Goal: Obtain resource: Download file/media

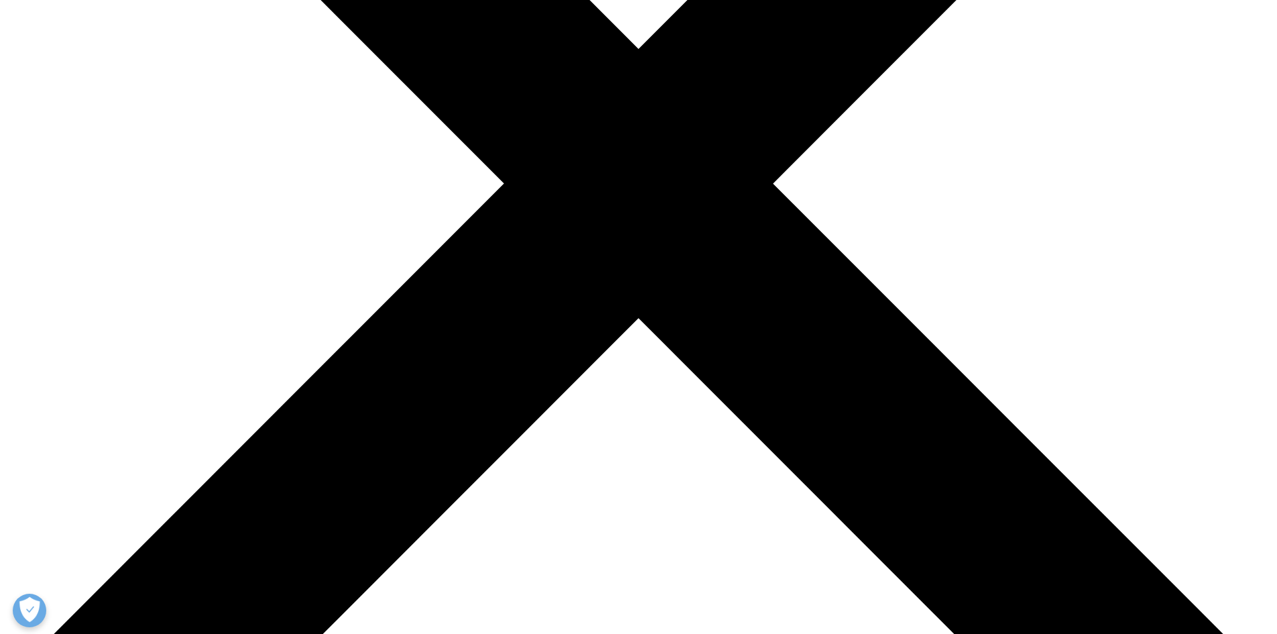
scroll to position [147, 791]
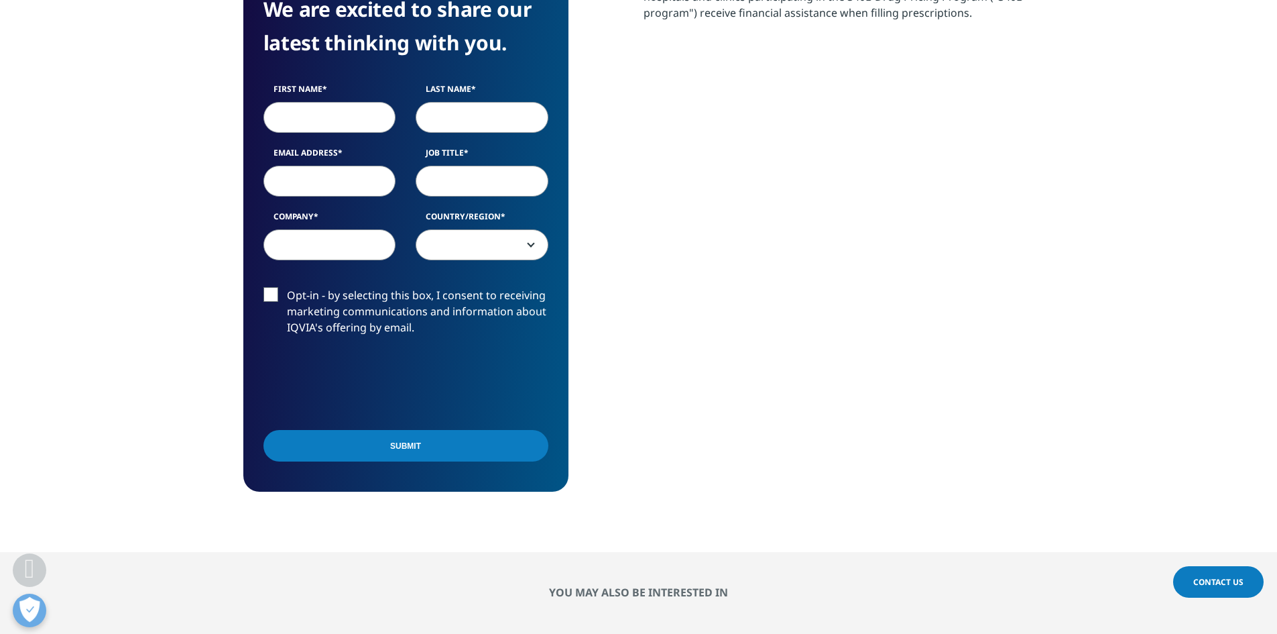
scroll to position [536, 0]
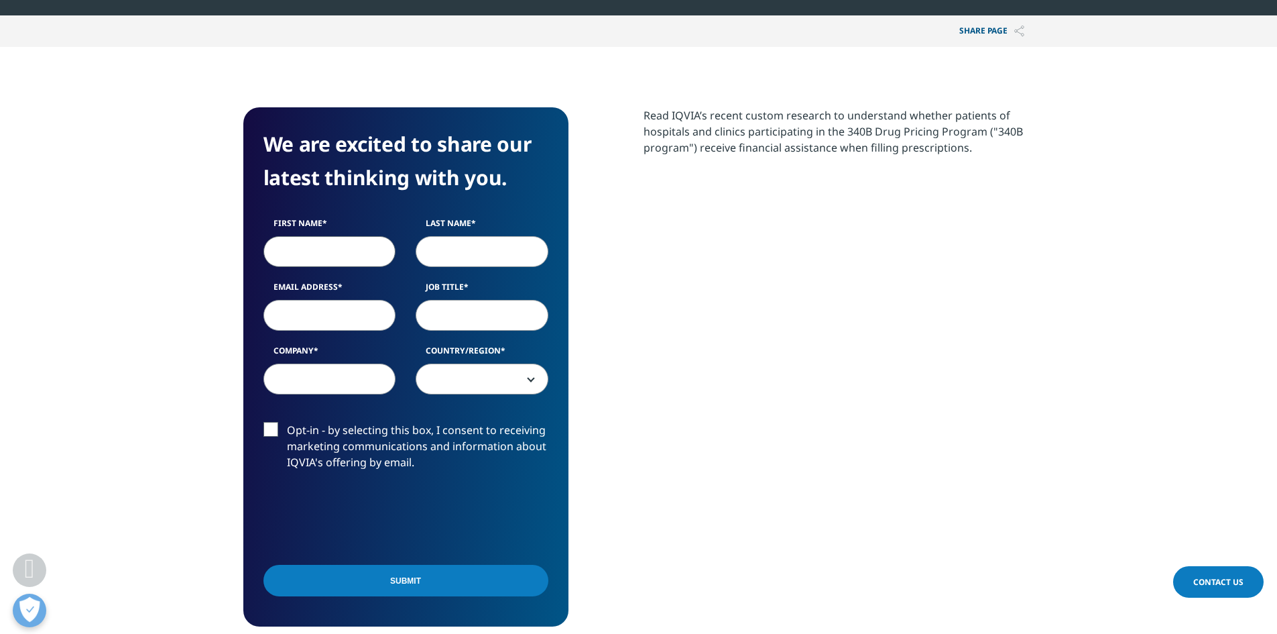
click at [305, 261] on input "First Name" at bounding box center [330, 251] width 133 height 31
type input "Chris"
type input "Callegari"
select select "[GEOGRAPHIC_DATA]"
click at [290, 319] on input "Email Address" at bounding box center [330, 315] width 133 height 31
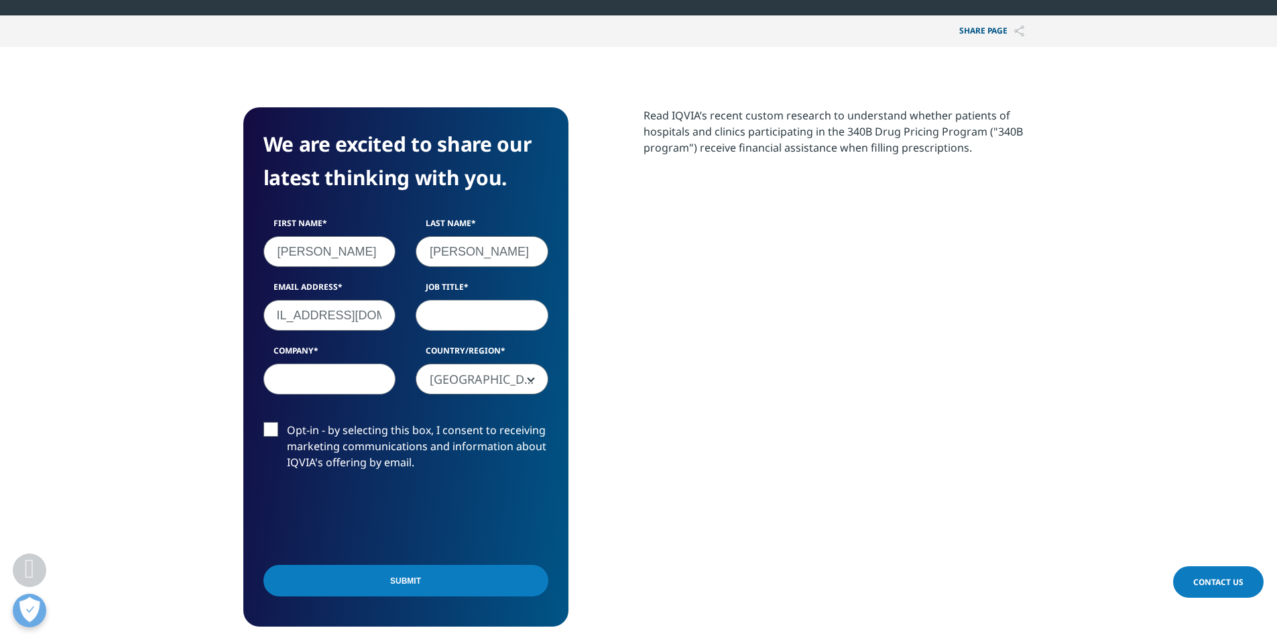
scroll to position [0, 53]
type input "ccallegari@pantherxrare.com"
type input "Director Strategic Finance"
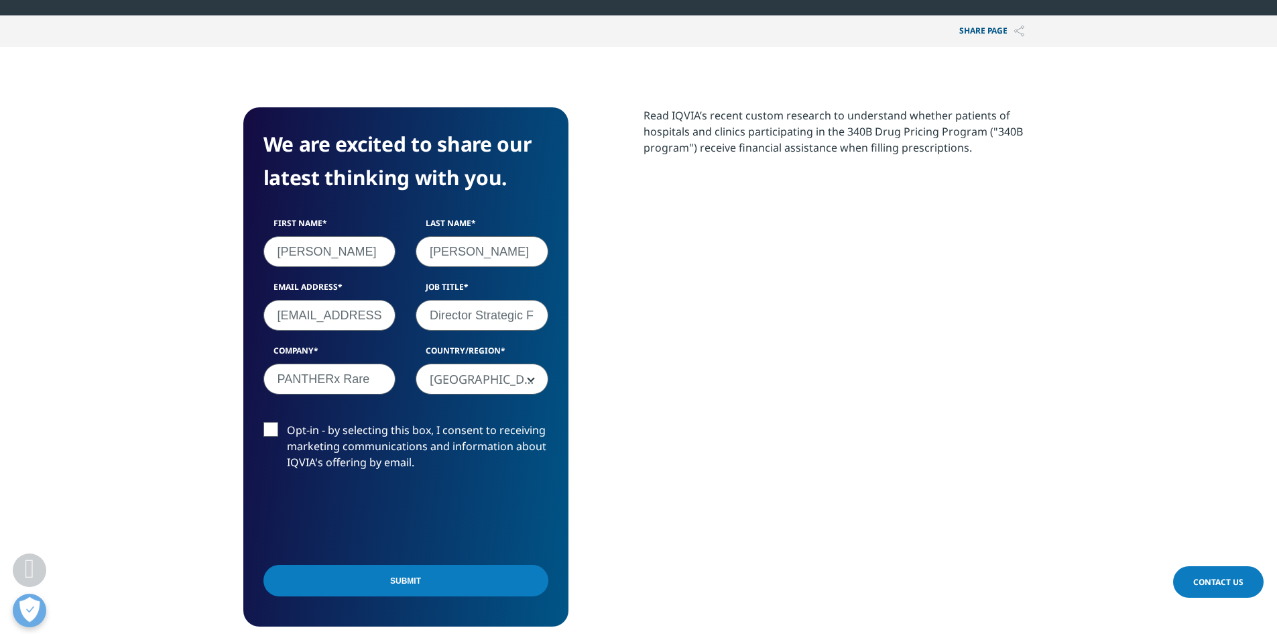
type input "PANTHERx Rare"
click at [423, 585] on input "Submit" at bounding box center [406, 581] width 285 height 32
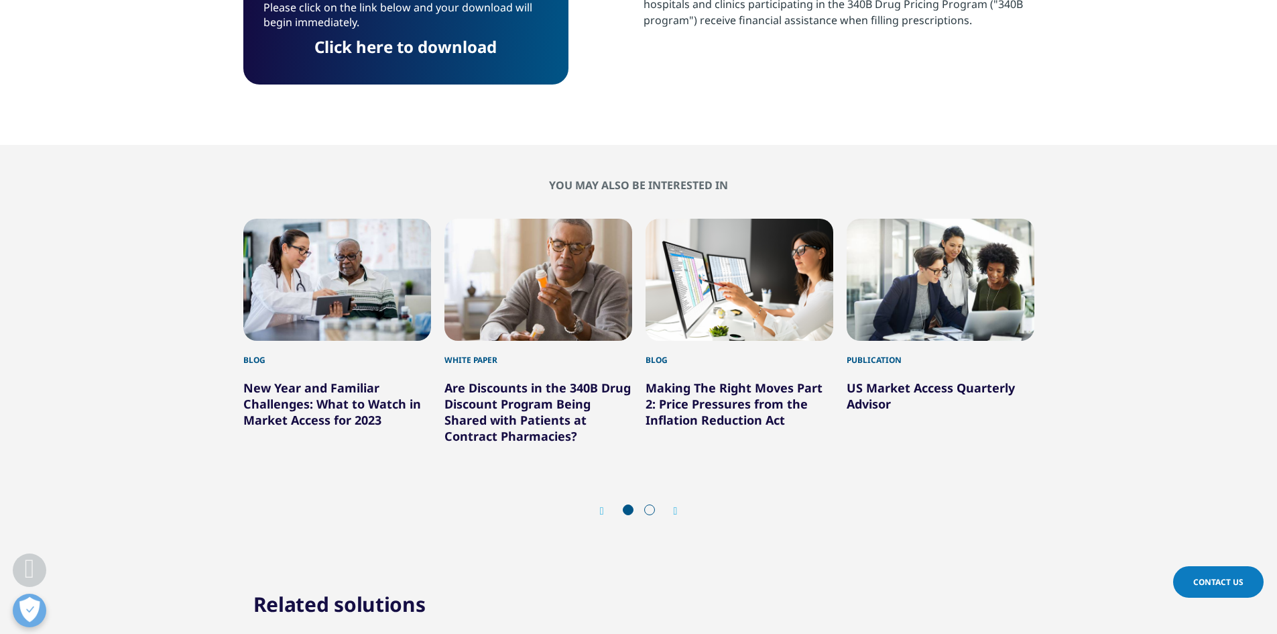
scroll to position [530, 0]
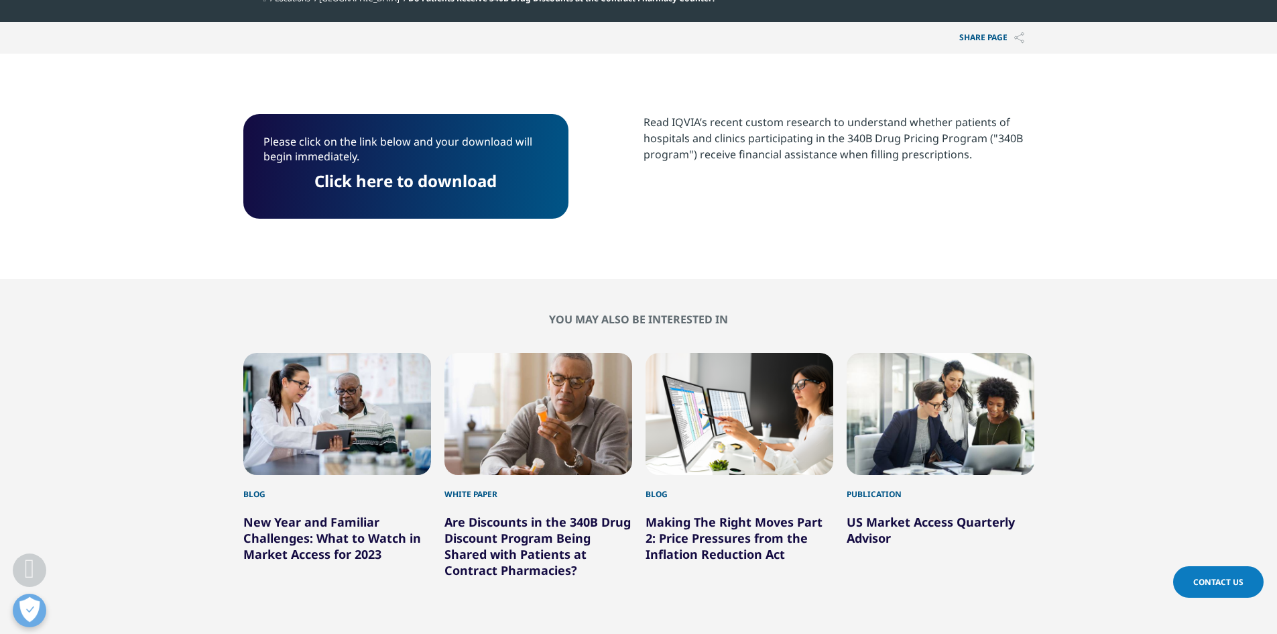
click at [456, 182] on link "Click here to download" at bounding box center [405, 181] width 182 height 22
click at [506, 66] on section "Please click on the link below and your download will begin immediately. Click …" at bounding box center [638, 166] width 1277 height 225
